Goal: Check status

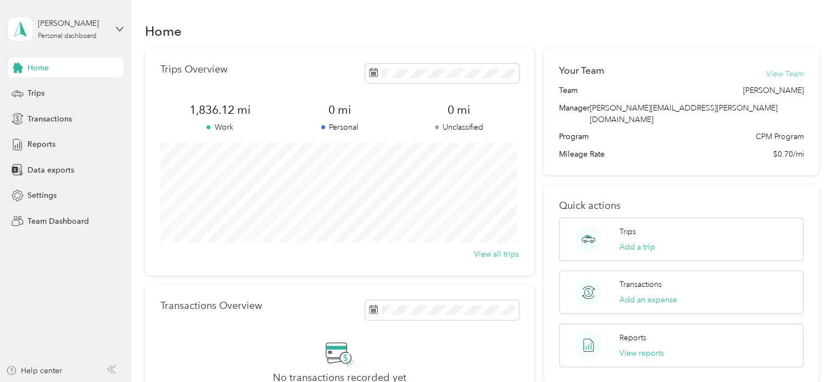
click at [780, 72] on button "View Team" at bounding box center [785, 74] width 38 height 12
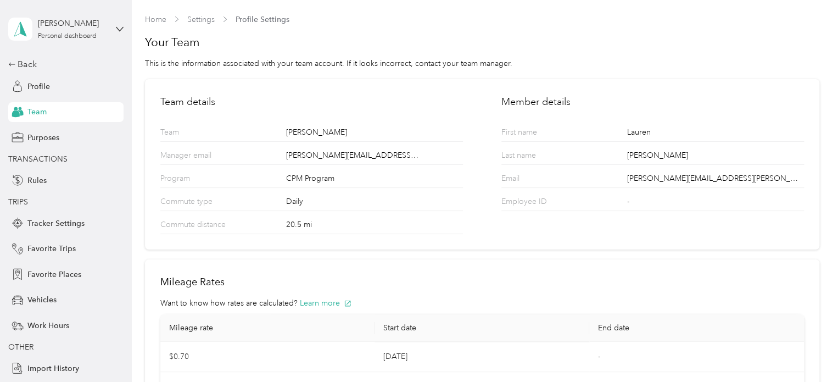
click at [35, 112] on span "Team" at bounding box center [36, 112] width 19 height 12
click at [152, 18] on link "Home" at bounding box center [155, 19] width 21 height 9
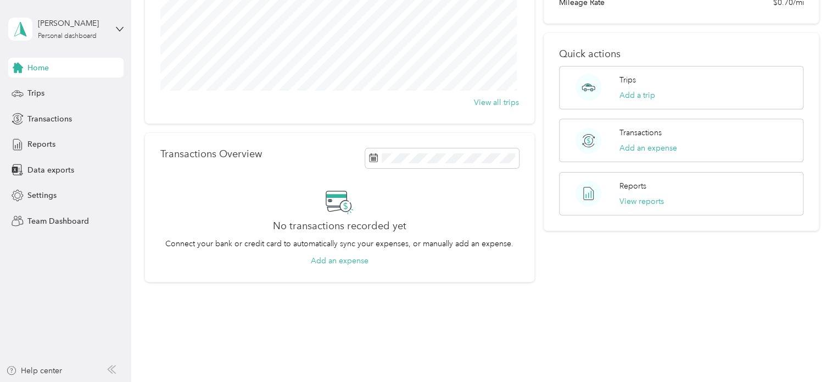
scroll to position [165, 0]
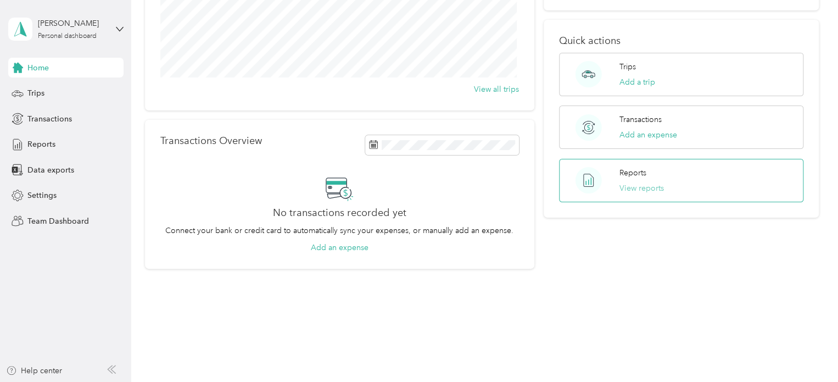
click at [637, 182] on button "View reports" at bounding box center [642, 188] width 44 height 12
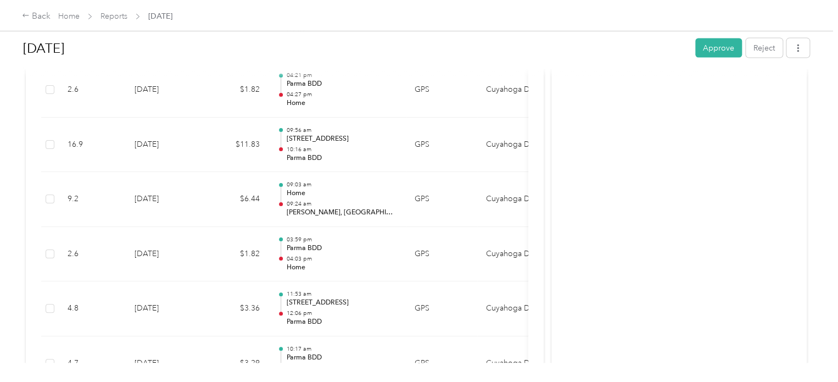
scroll to position [1098, 0]
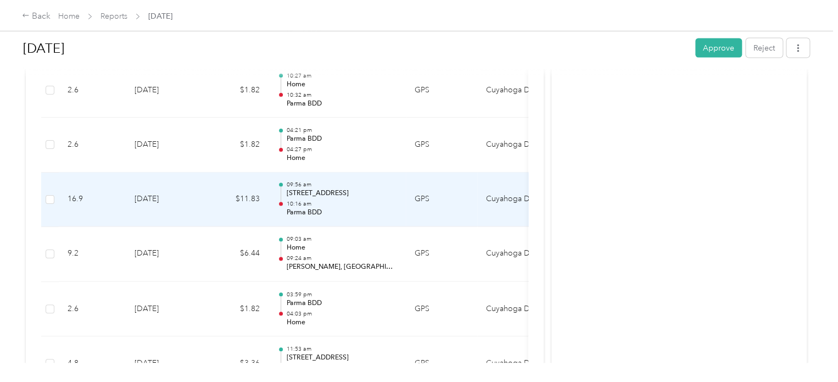
click at [373, 208] on p "Parma BDD" at bounding box center [341, 213] width 111 height 10
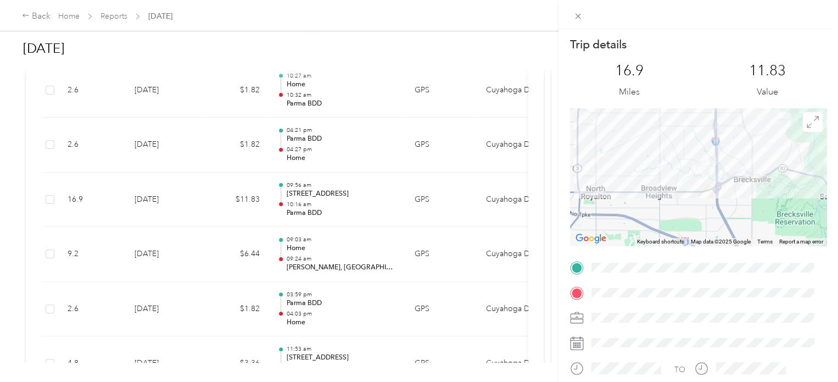
drag, startPoint x: 765, startPoint y: 216, endPoint x: 746, endPoint y: 101, distance: 116.9
click at [746, 101] on div "Trip details This trip cannot be edited because it is either under review, appr…" at bounding box center [698, 281] width 256 height 489
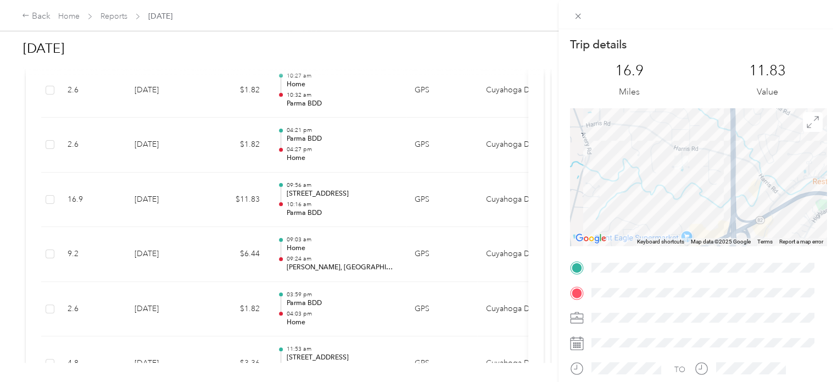
drag, startPoint x: 688, startPoint y: 114, endPoint x: 700, endPoint y: 224, distance: 110.0
click at [700, 224] on div at bounding box center [698, 176] width 256 height 137
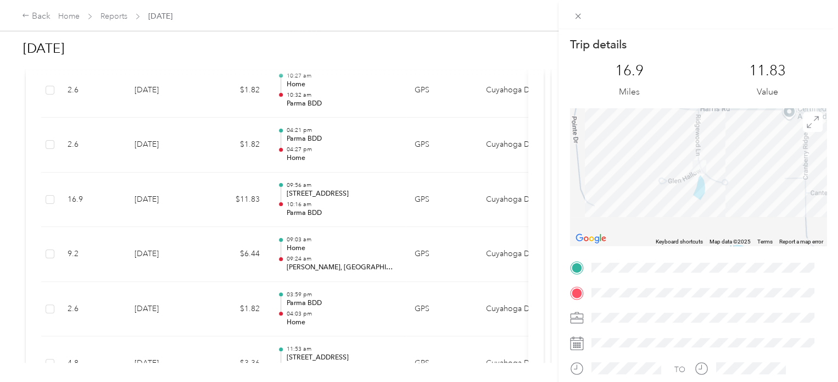
drag, startPoint x: 771, startPoint y: 144, endPoint x: 756, endPoint y: 194, distance: 51.8
click at [756, 194] on div at bounding box center [698, 176] width 256 height 137
click at [356, 195] on div "Trip details This trip cannot be edited because it is either under review, appr…" at bounding box center [419, 191] width 838 height 382
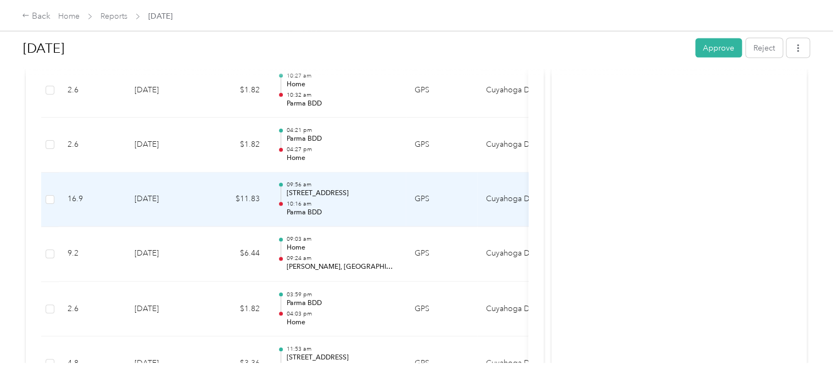
click at [383, 211] on p "Parma BDD" at bounding box center [341, 213] width 111 height 10
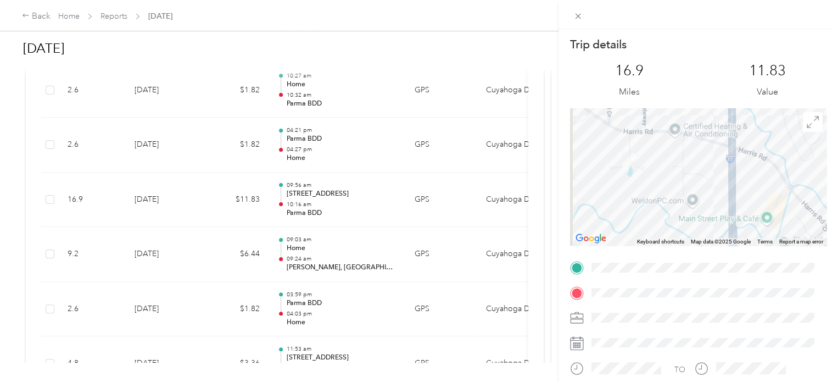
drag, startPoint x: 651, startPoint y: 171, endPoint x: 671, endPoint y: 171, distance: 20.3
click at [671, 171] on div at bounding box center [698, 176] width 256 height 137
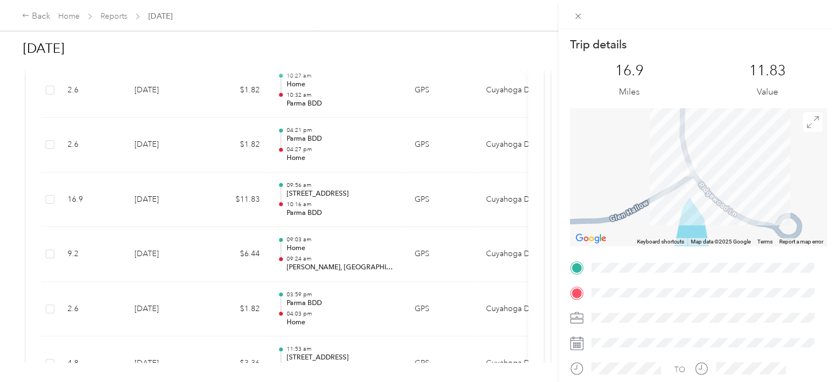
drag, startPoint x: 707, startPoint y: 166, endPoint x: 640, endPoint y: 241, distance: 100.3
click at [640, 241] on div "Keyboard shortcuts Map Data Map data ©2025 Google Map data ©2025 Google 20 m Cl…" at bounding box center [698, 176] width 256 height 137
click at [367, 182] on div "Trip details This trip cannot be edited because it is either under review, appr…" at bounding box center [419, 191] width 838 height 382
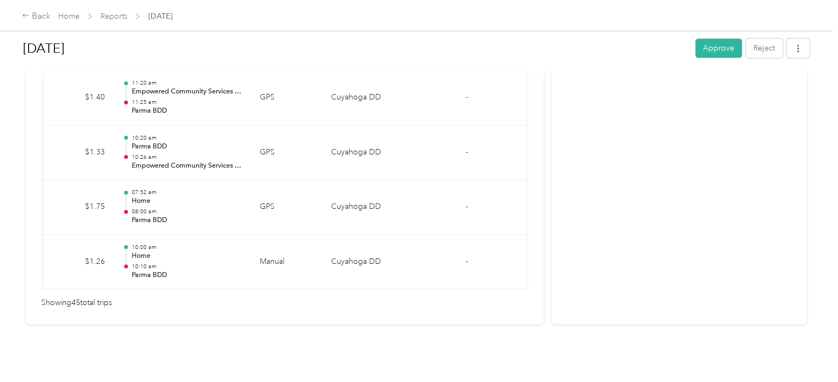
scroll to position [0, 0]
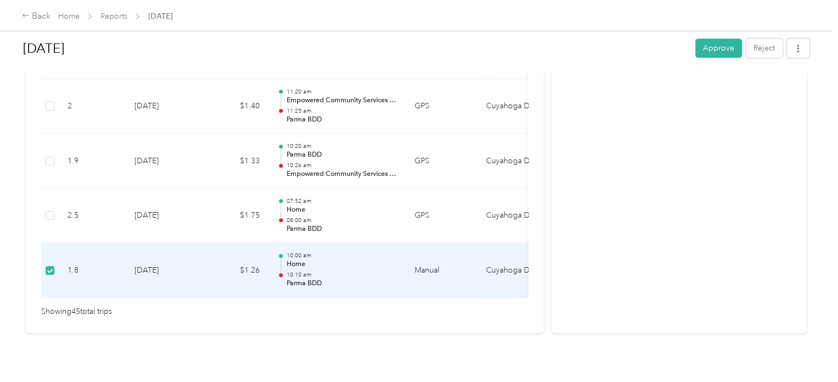
scroll to position [2610, 0]
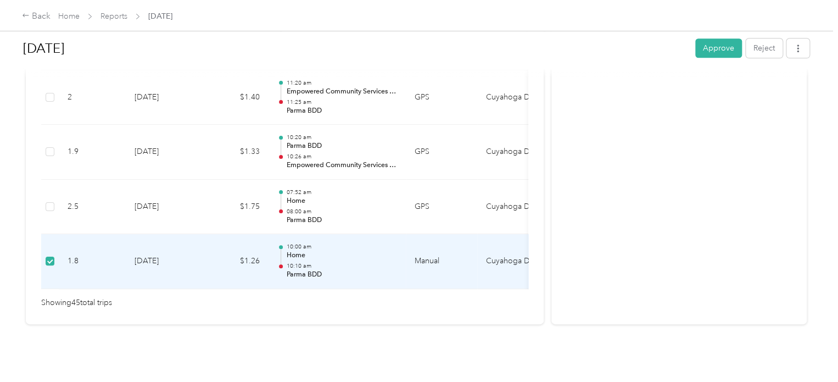
drag, startPoint x: 169, startPoint y: 258, endPoint x: 439, endPoint y: 285, distance: 271.6
click at [797, 49] on icon "button" at bounding box center [798, 48] width 8 height 8
click at [297, 316] on div "Aug 2025 Approve Reject Needs Approval Needs approval from Lauren Waldron View …" at bounding box center [416, 181] width 833 height 362
drag, startPoint x: 111, startPoint y: 254, endPoint x: 65, endPoint y: 232, distance: 51.1
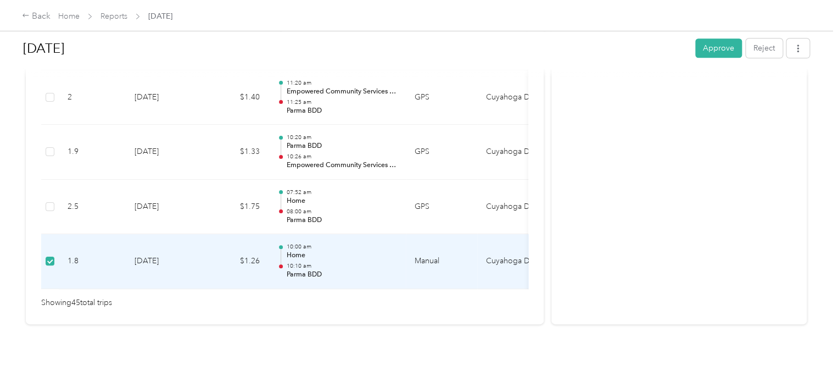
click at [65, 234] on td "1.8" at bounding box center [92, 261] width 67 height 55
click at [143, 246] on td "[DATE]" at bounding box center [164, 261] width 77 height 55
